Goal: Find specific page/section: Find specific page/section

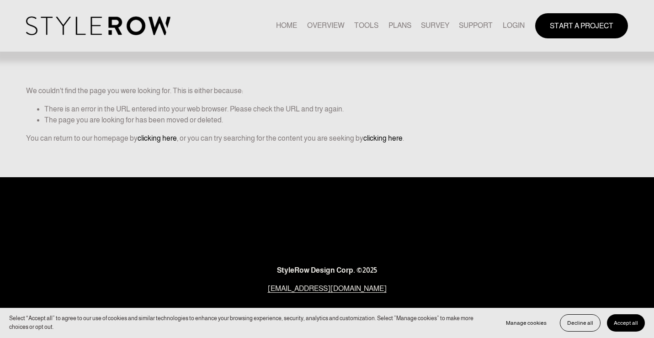
click at [511, 29] on link "LOGIN" at bounding box center [513, 26] width 22 height 12
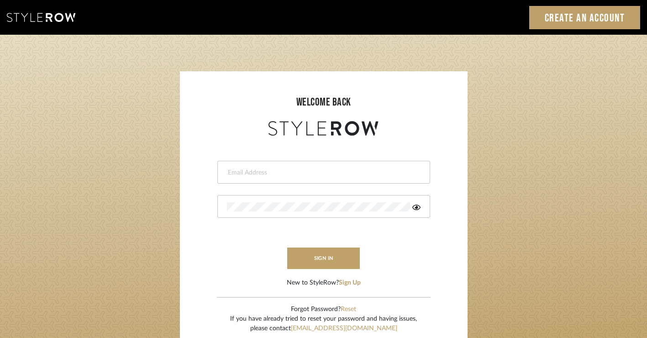
click at [299, 169] on input "email" at bounding box center [322, 172] width 191 height 9
type input "[PERSON_NAME][EMAIL_ADDRESS][DOMAIN_NAME]"
click at [285, 199] on div at bounding box center [323, 206] width 213 height 23
click at [317, 259] on button "sign in" at bounding box center [323, 258] width 73 height 21
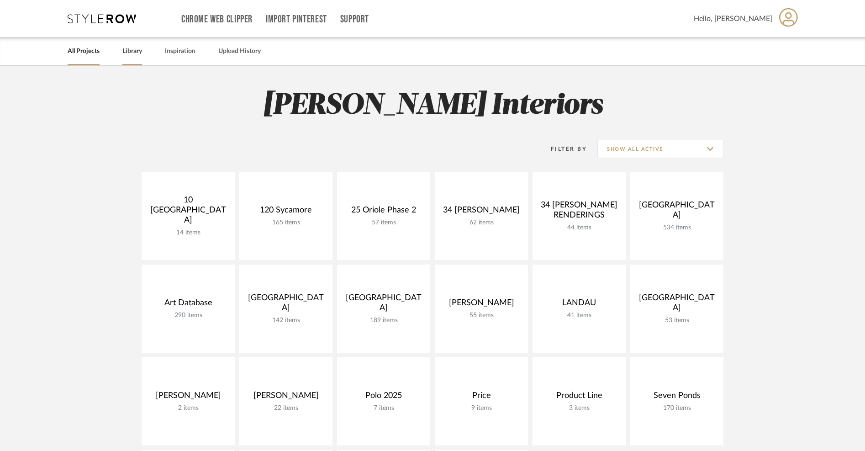
click at [134, 55] on link "Library" at bounding box center [132, 51] width 20 height 12
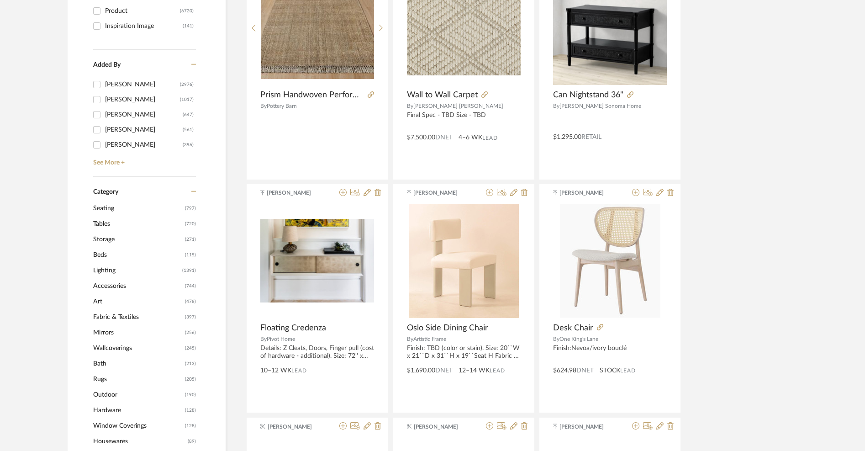
scroll to position [242, 0]
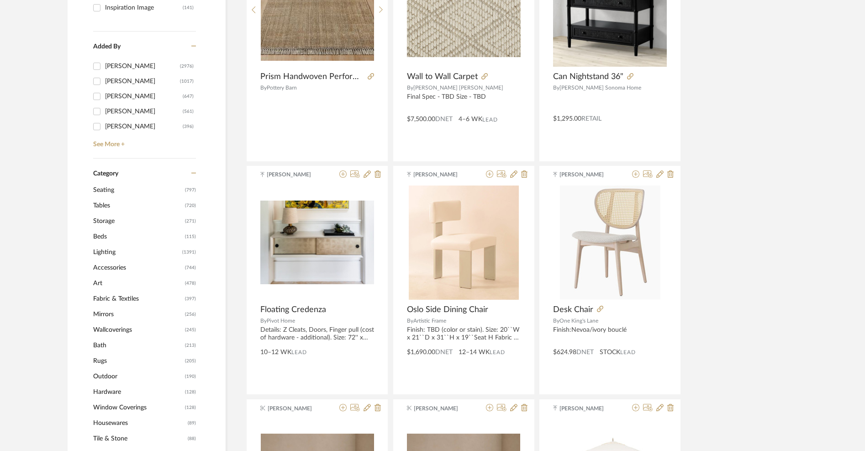
click at [111, 189] on span "Seating" at bounding box center [138, 190] width 90 height 16
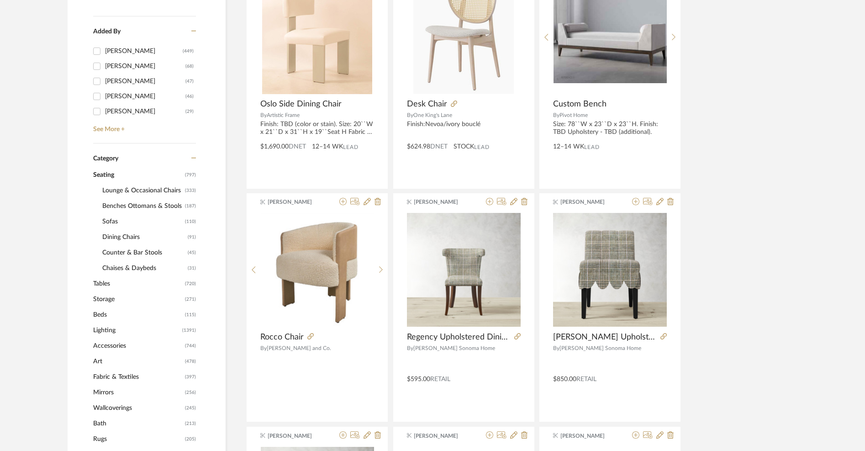
click at [114, 238] on span "Dining Chairs" at bounding box center [143, 237] width 83 height 16
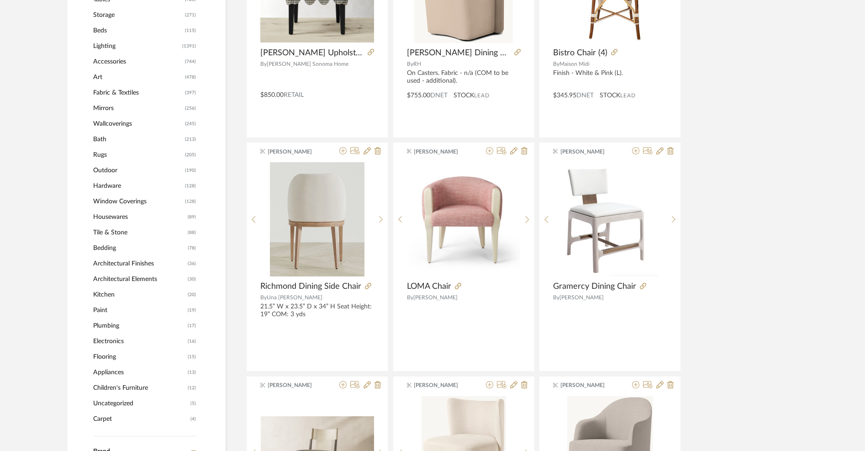
scroll to position [542, 0]
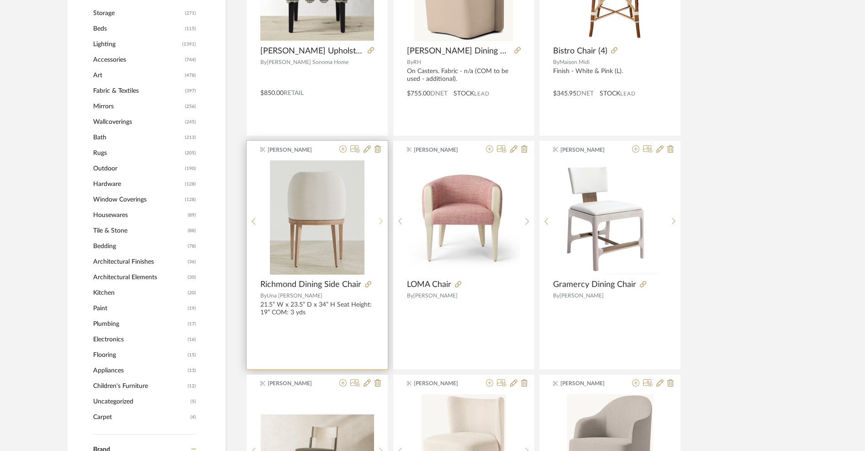
click at [381, 217] on div at bounding box center [381, 221] width 14 height 122
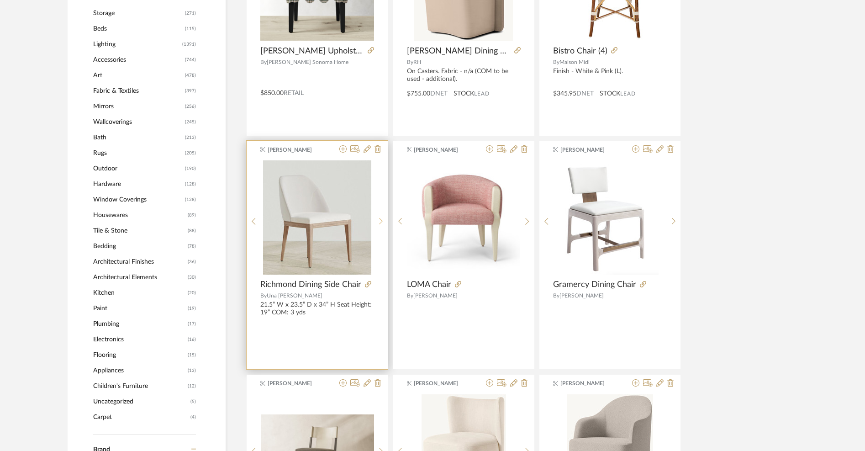
click at [381, 217] on div at bounding box center [381, 221] width 14 height 122
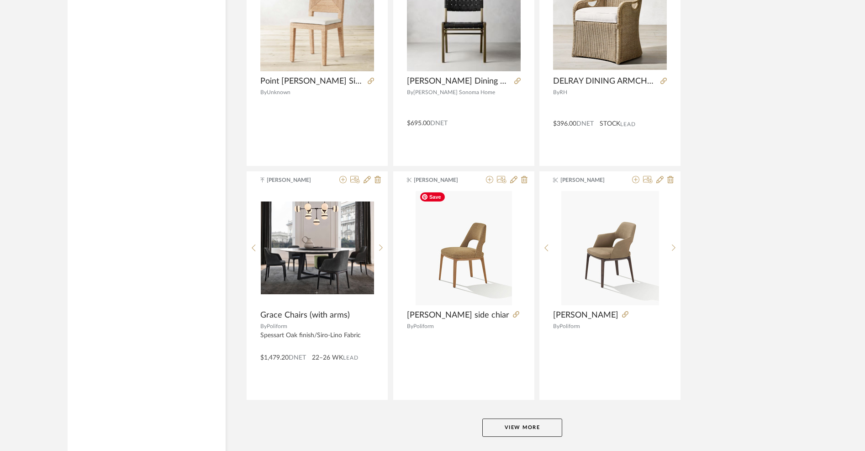
scroll to position [2657, 0]
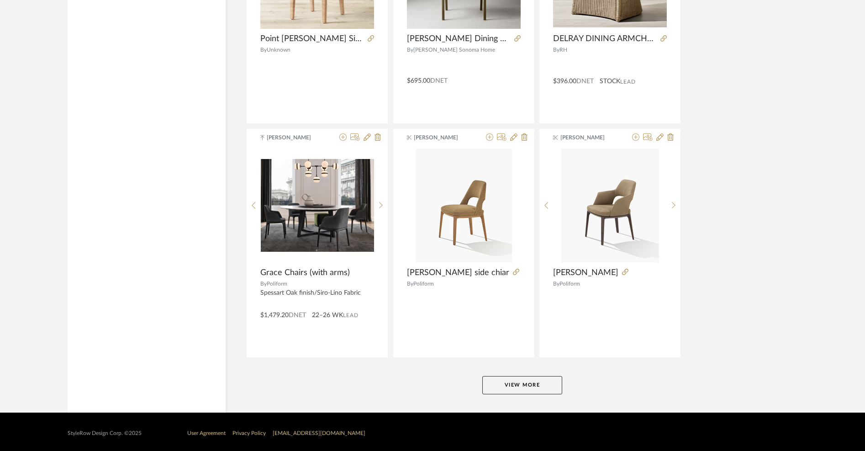
click at [523, 384] on button "View More" at bounding box center [522, 385] width 80 height 18
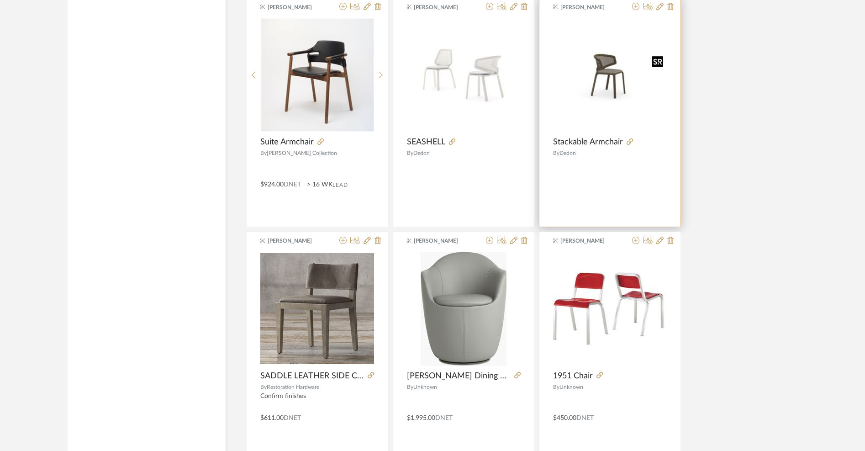
scroll to position [5457, 0]
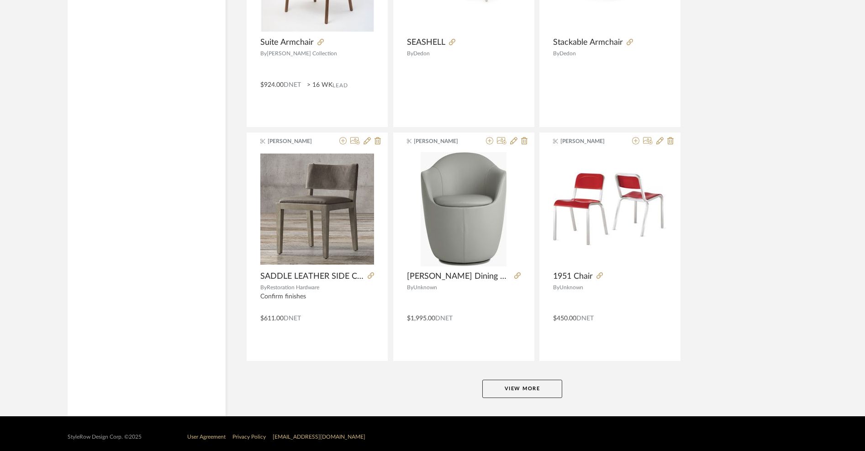
click at [515, 384] on button "View More" at bounding box center [522, 389] width 80 height 18
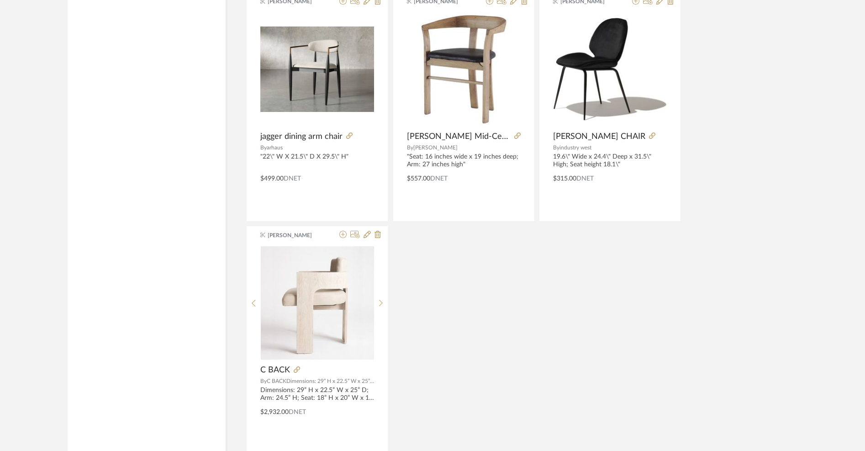
scroll to position [7053, 0]
